Goal: Task Accomplishment & Management: Use online tool/utility

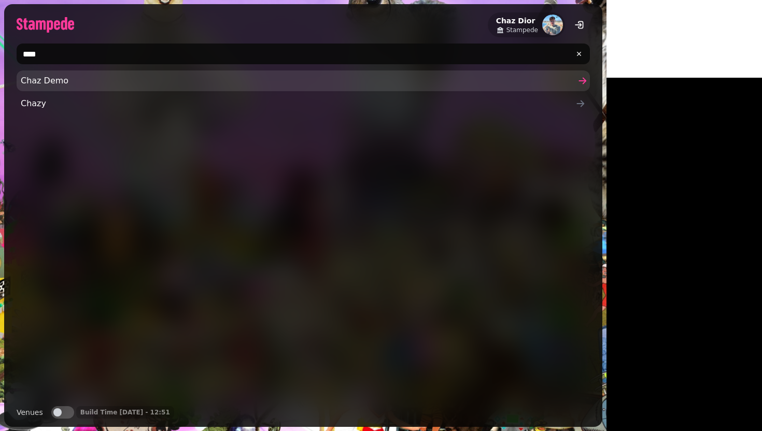
type input "****"
click at [73, 84] on span "Chaz Demo" at bounding box center [298, 81] width 555 height 12
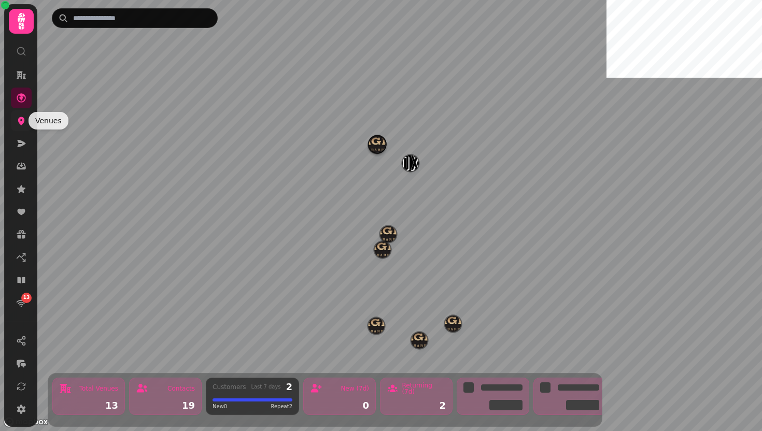
click at [25, 120] on icon at bounding box center [21, 121] width 10 height 10
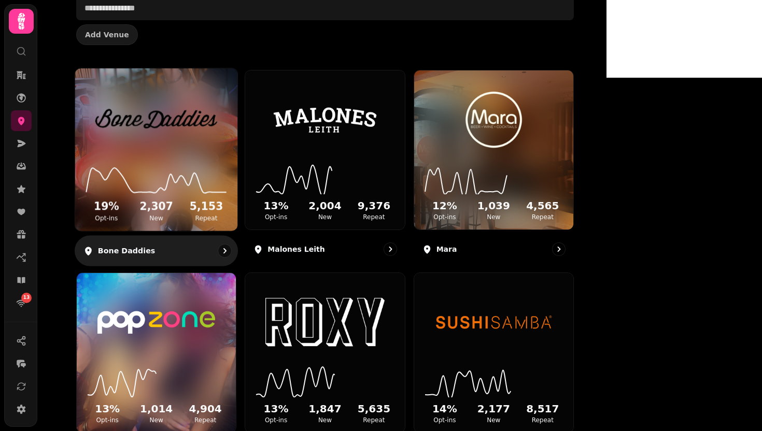
scroll to position [127, 0]
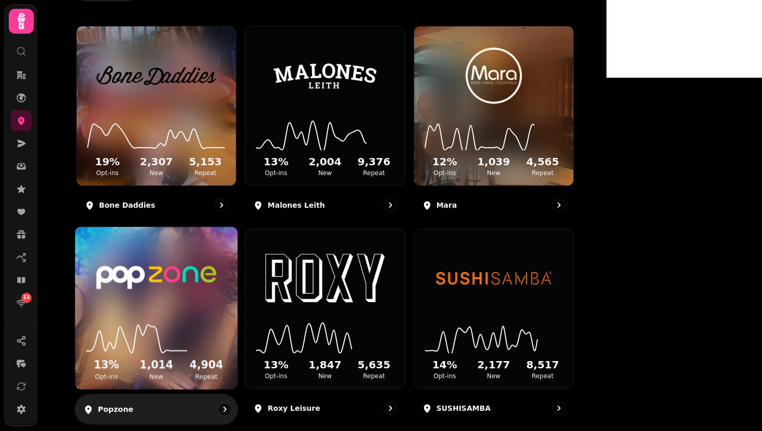
click at [217, 300] on img at bounding box center [156, 278] width 122 height 68
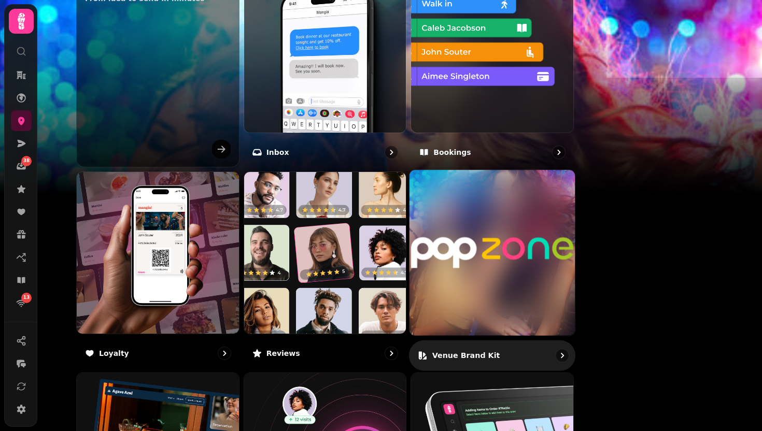
scroll to position [407, 0]
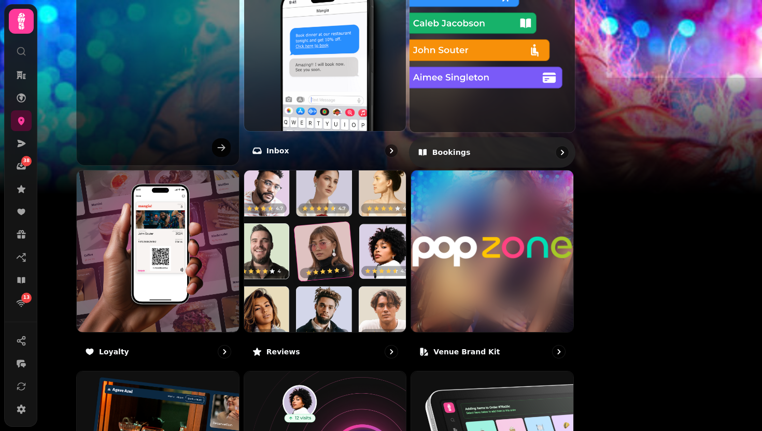
click at [547, 110] on img at bounding box center [492, 50] width 182 height 182
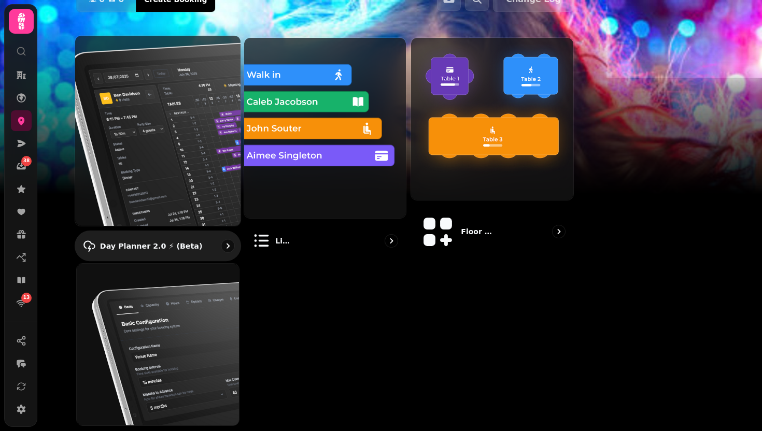
scroll to position [86, 0]
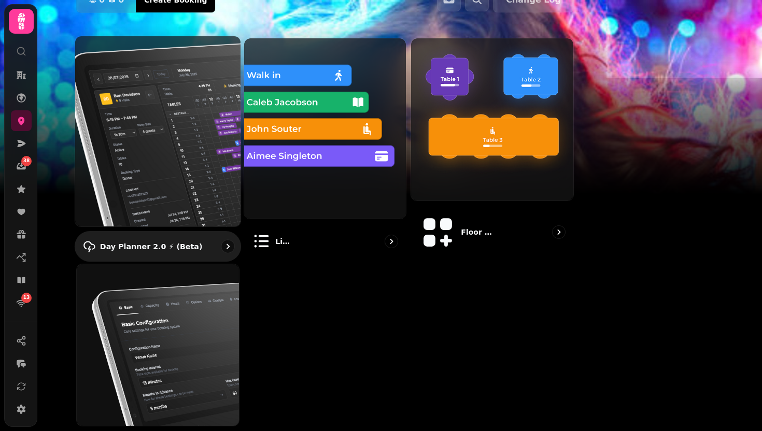
click at [236, 137] on img at bounding box center [158, 130] width 182 height 209
